Goal: Transaction & Acquisition: Subscribe to service/newsletter

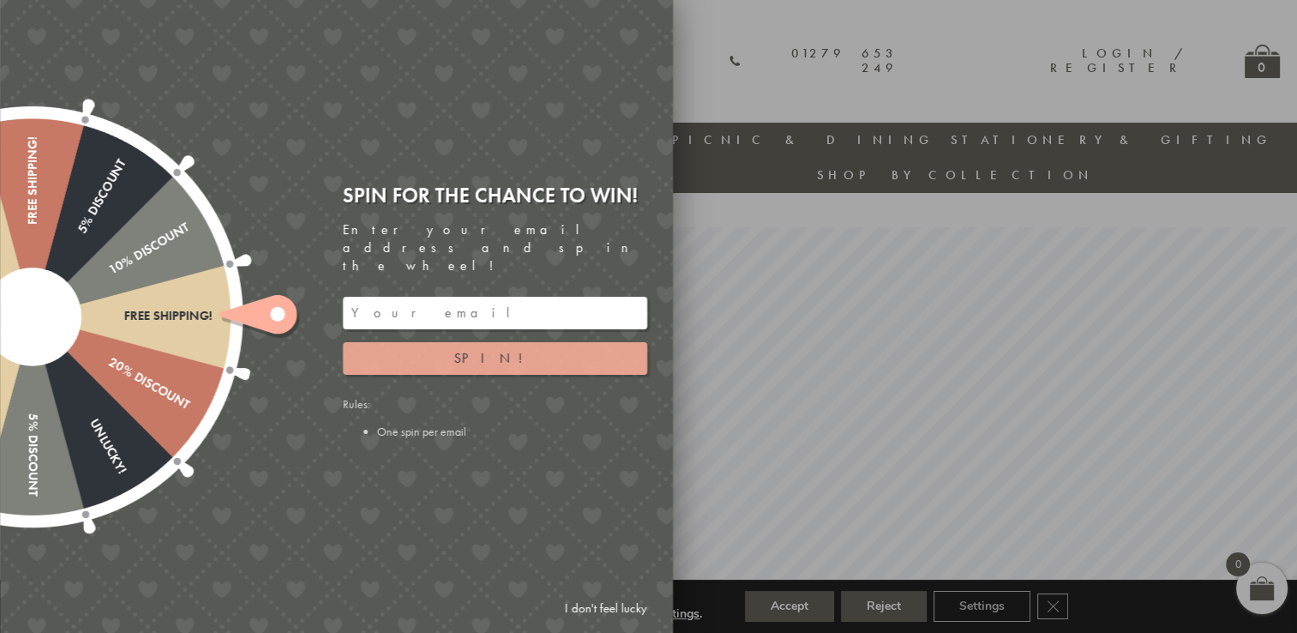
click at [484, 349] on span "Spin!" at bounding box center [494, 358] width 81 height 18
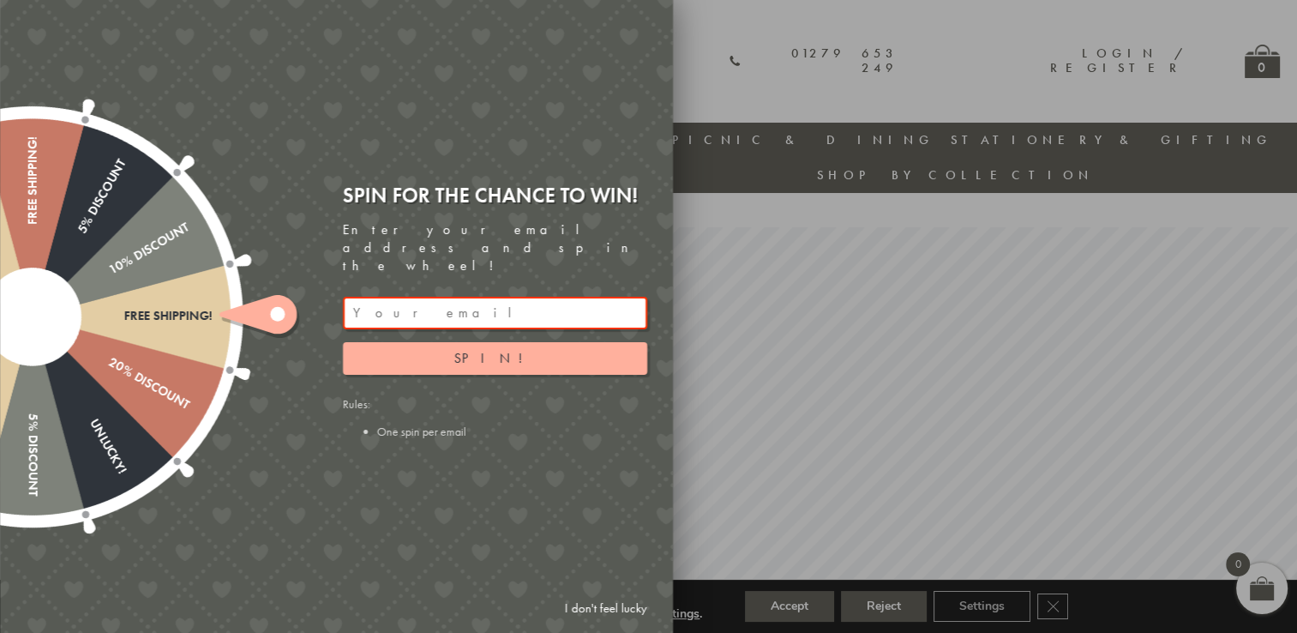
click at [448, 297] on input "email" at bounding box center [495, 313] width 304 height 33
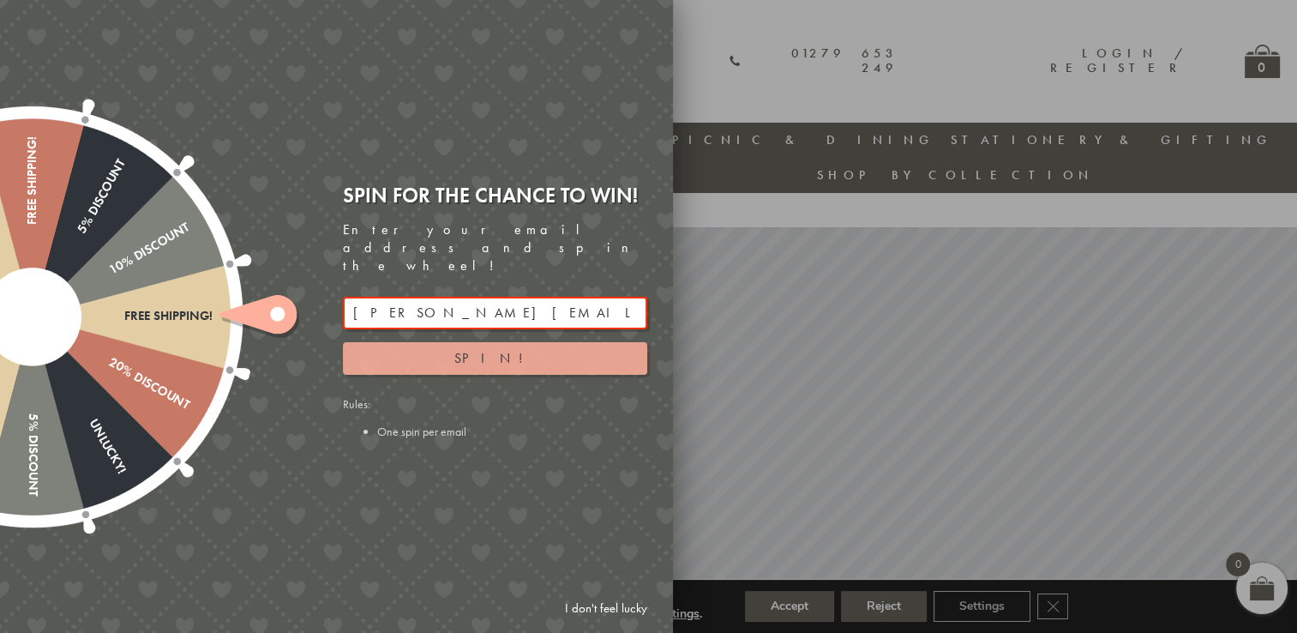
click at [462, 350] on button "Spin!" at bounding box center [495, 358] width 304 height 33
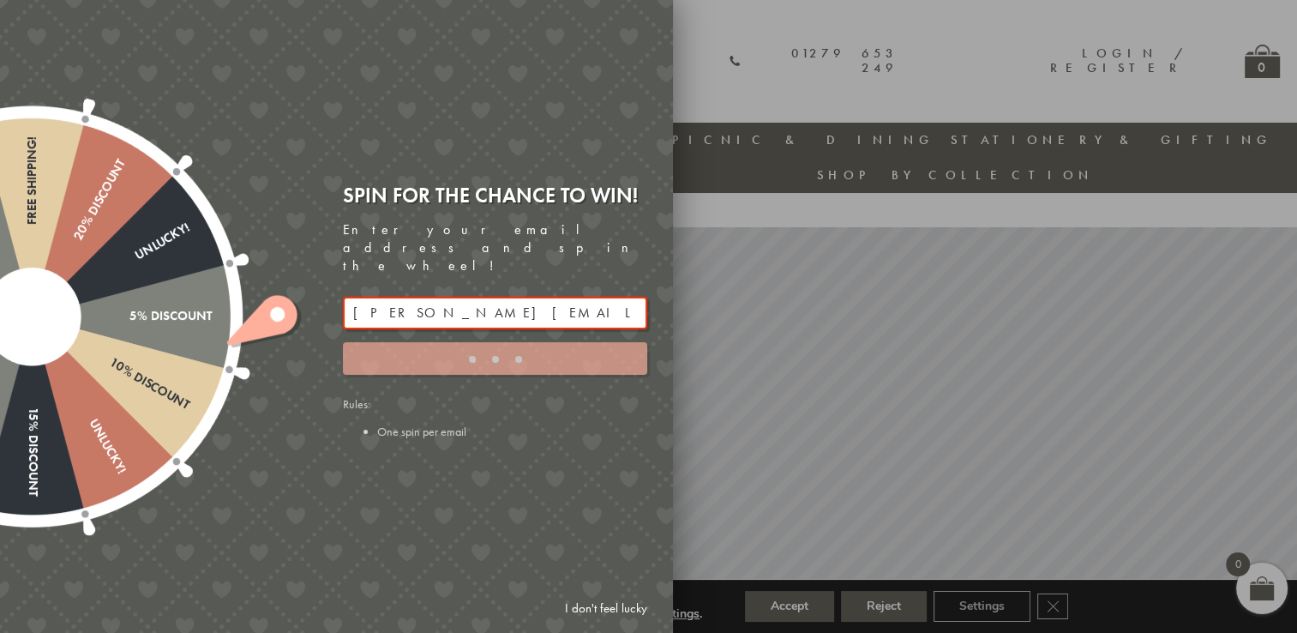
type input "886PH4TT"
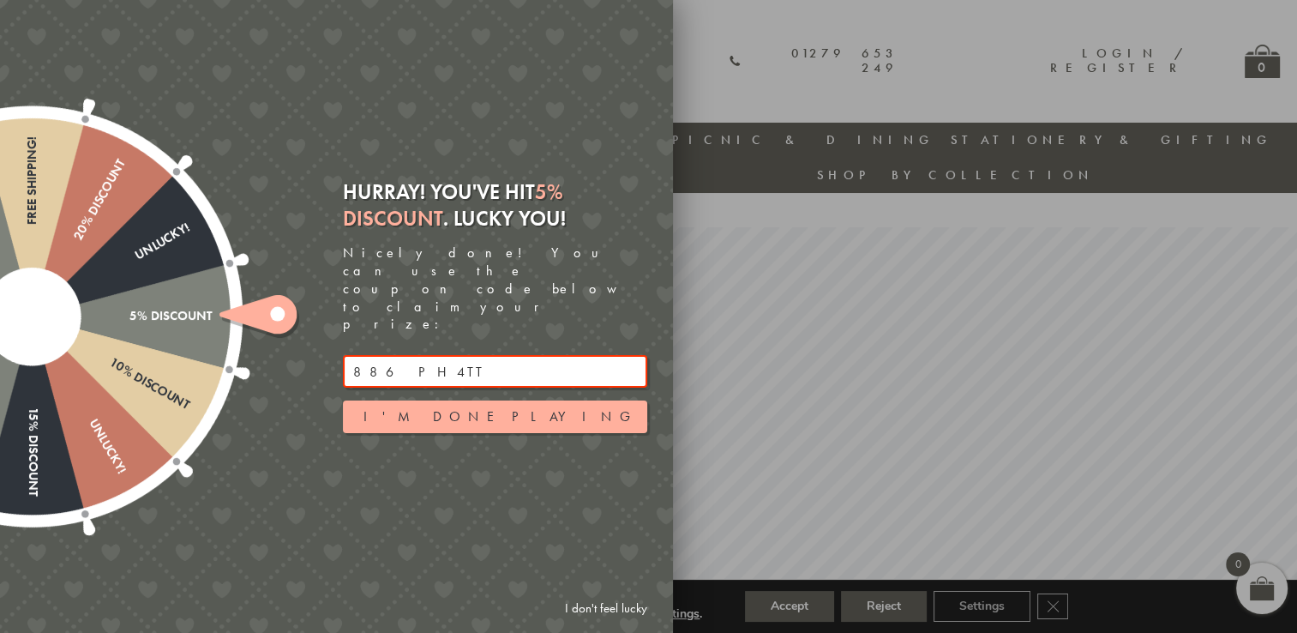
click at [814, 90] on div at bounding box center [648, 316] width 1297 height 633
click at [619, 604] on link "I don't feel lucky" at bounding box center [605, 608] width 99 height 32
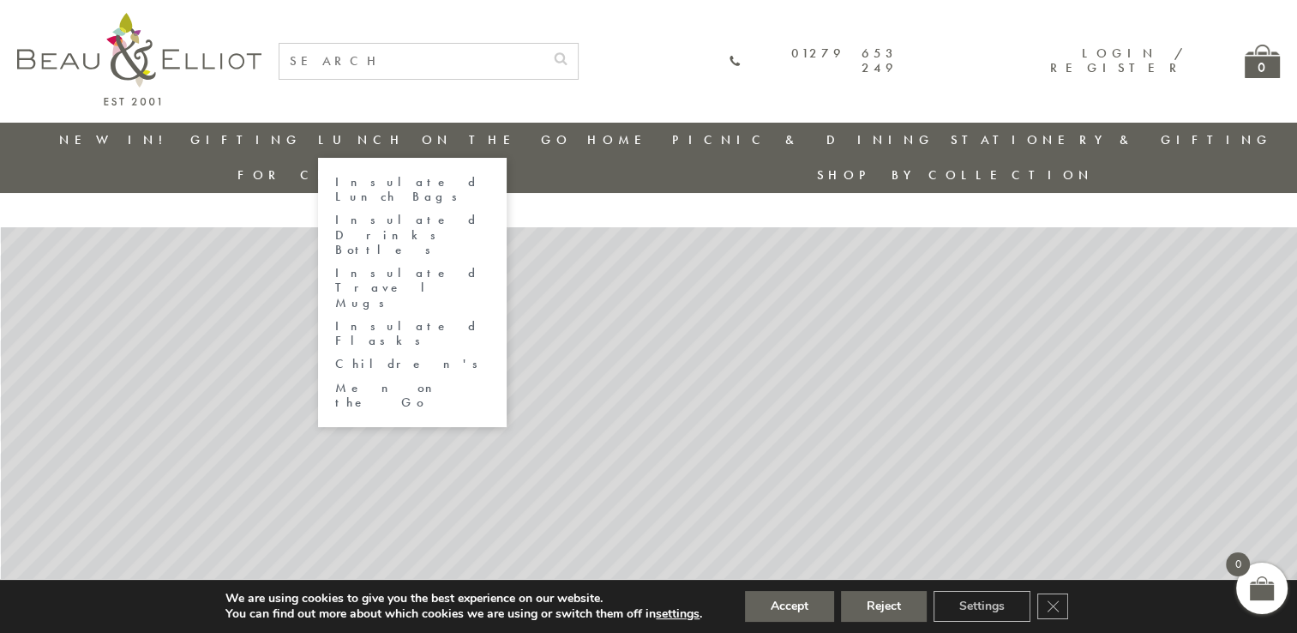
click at [353, 176] on link "Insulated Lunch Bags" at bounding box center [412, 190] width 154 height 30
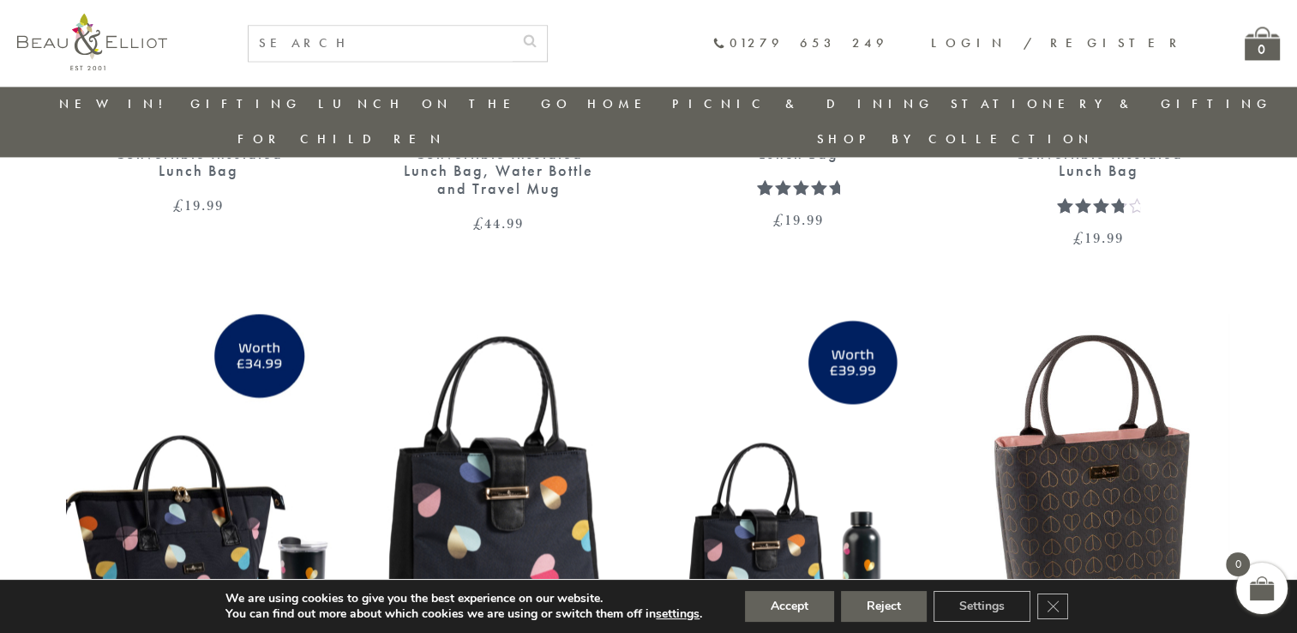
scroll to position [2547, 0]
